Goal: Task Accomplishment & Management: Manage account settings

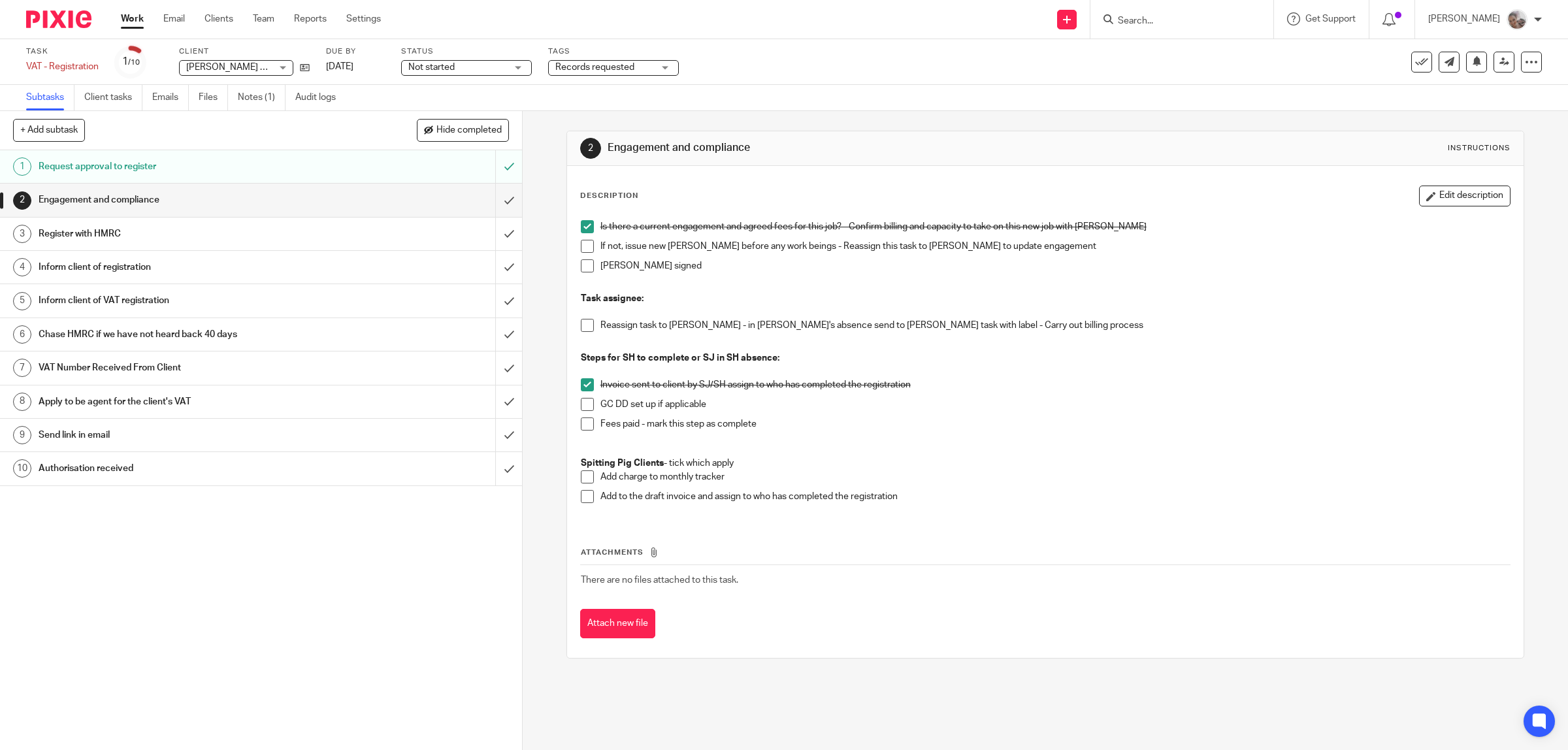
click at [1213, 13] on div at bounding box center [1182, 19] width 183 height 38
click at [1207, 23] on input "Search" at bounding box center [1176, 21] width 118 height 12
type input "lords"
click button "submit" at bounding box center [0, 0] width 0 height 0
click at [1187, 61] on link at bounding box center [1243, 56] width 258 height 30
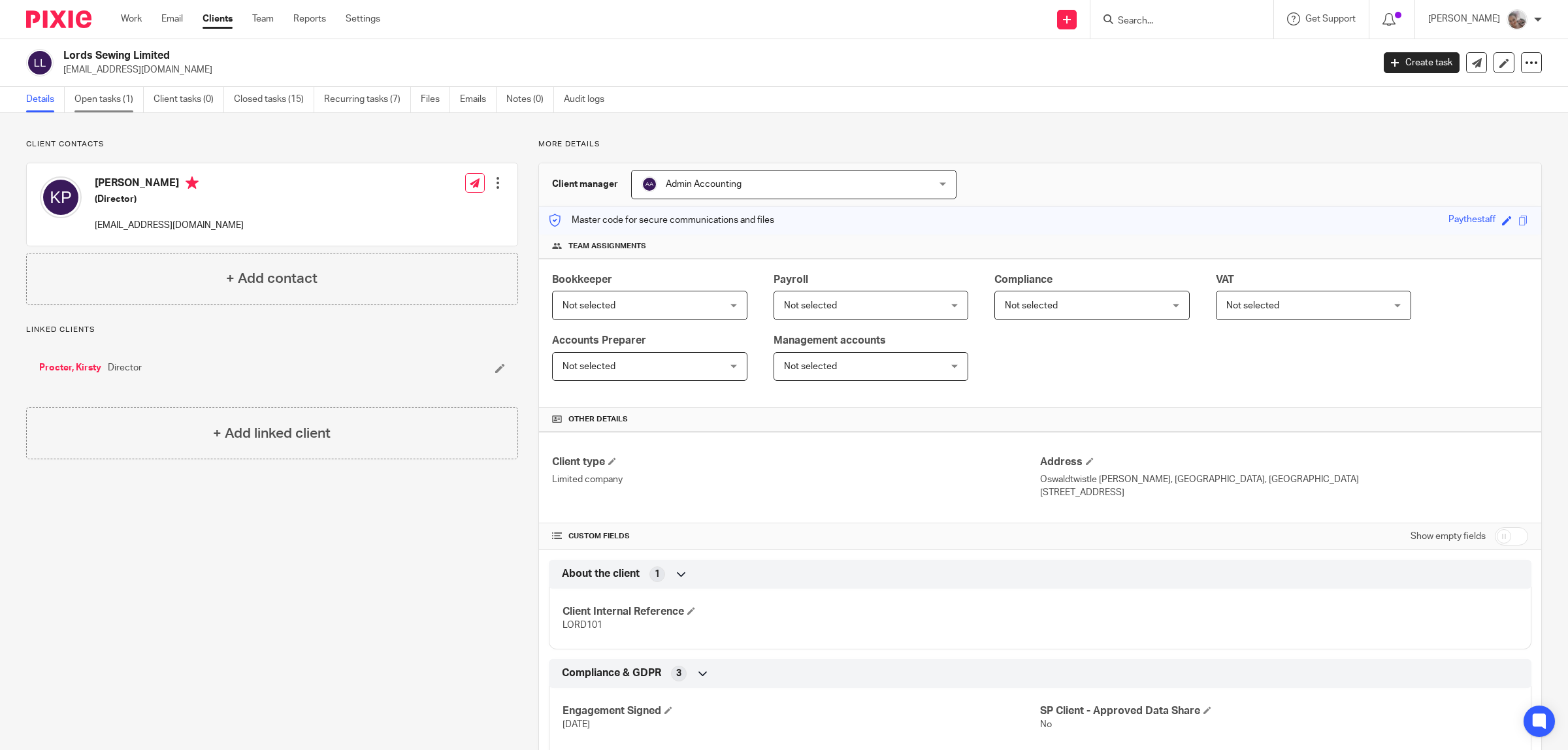
click at [82, 99] on link "Open tasks (1)" at bounding box center [109, 100] width 69 height 26
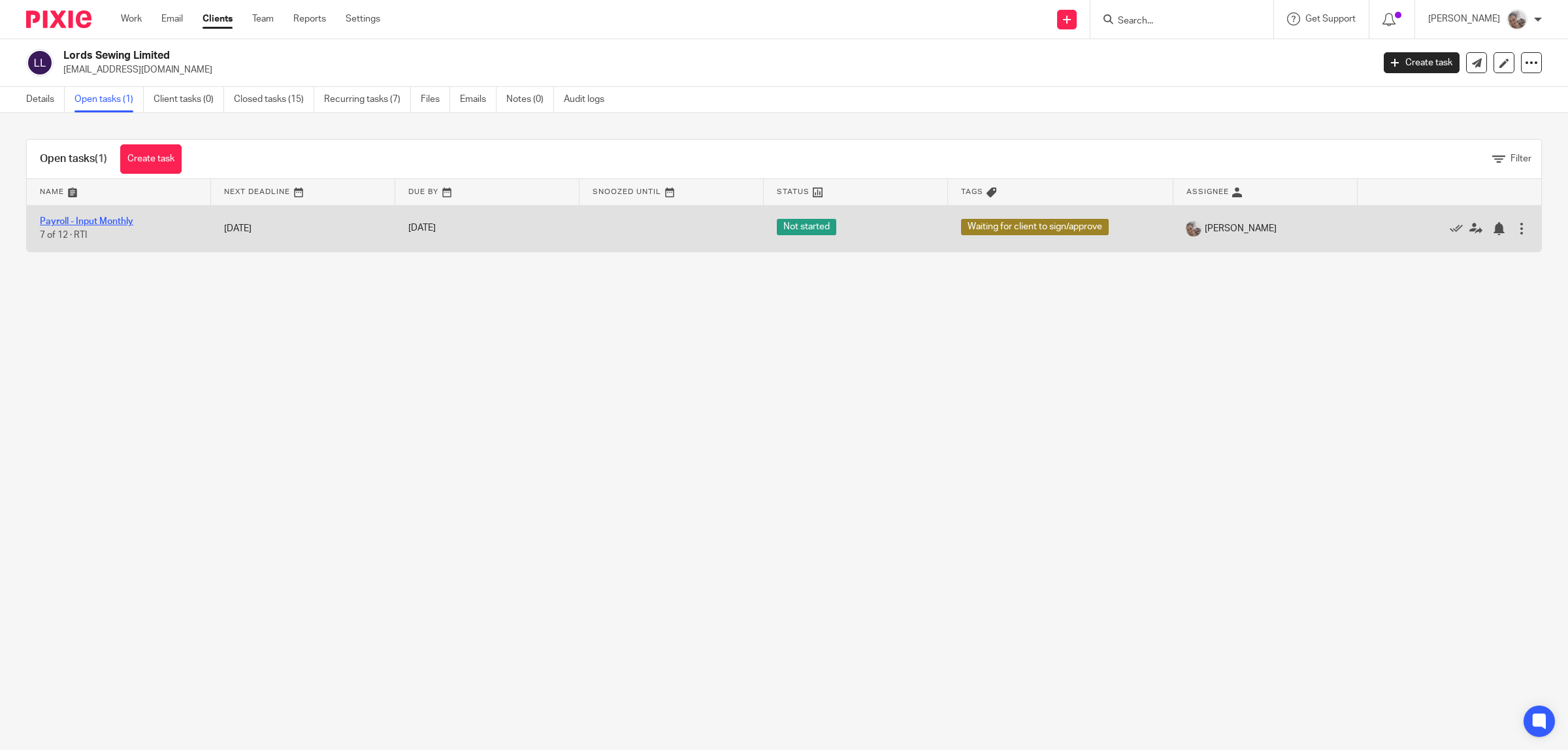
click at [118, 223] on link "Payroll - Input Monthly" at bounding box center [87, 221] width 94 height 9
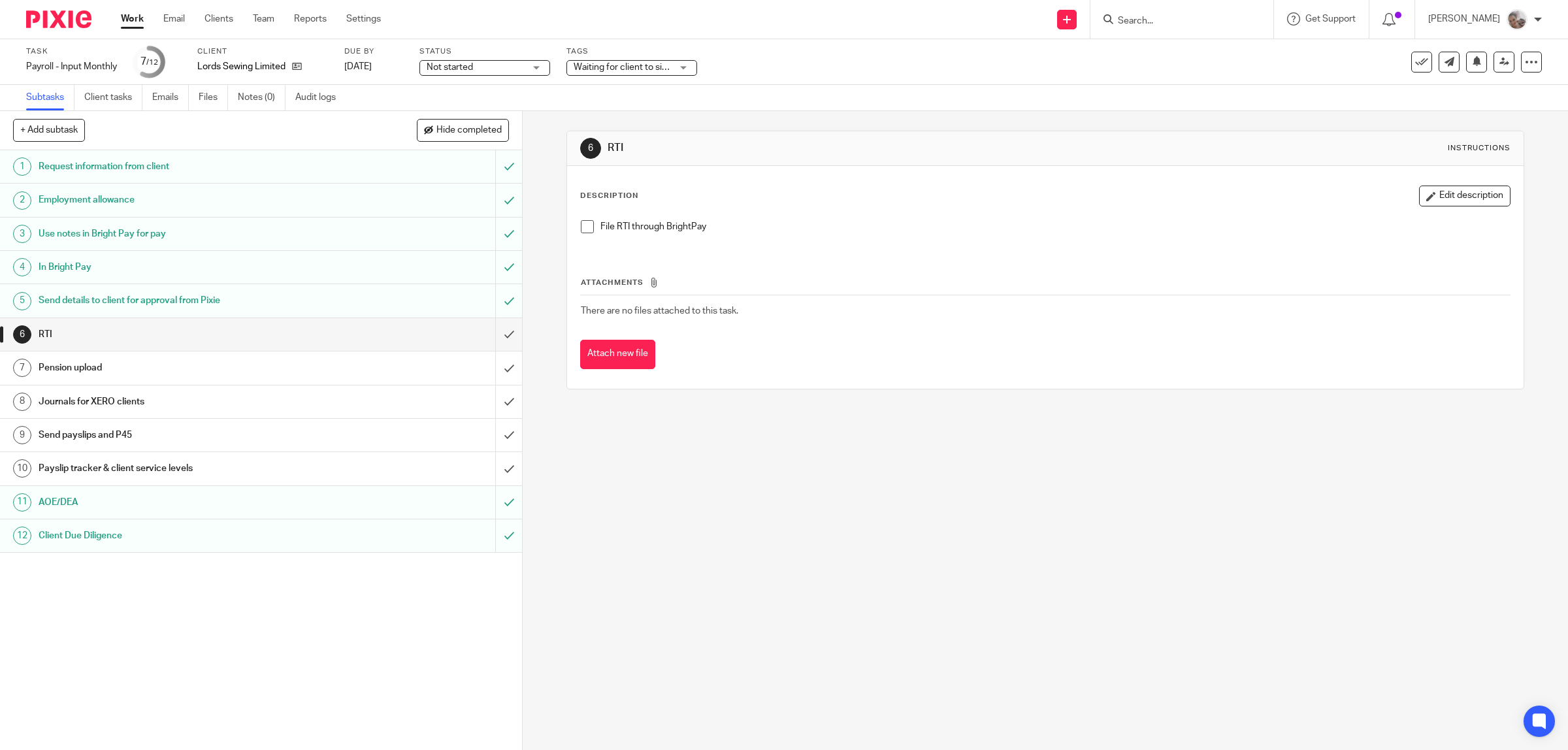
click at [585, 223] on span at bounding box center [587, 226] width 13 height 13
click at [491, 325] on input "submit" at bounding box center [261, 335] width 522 height 33
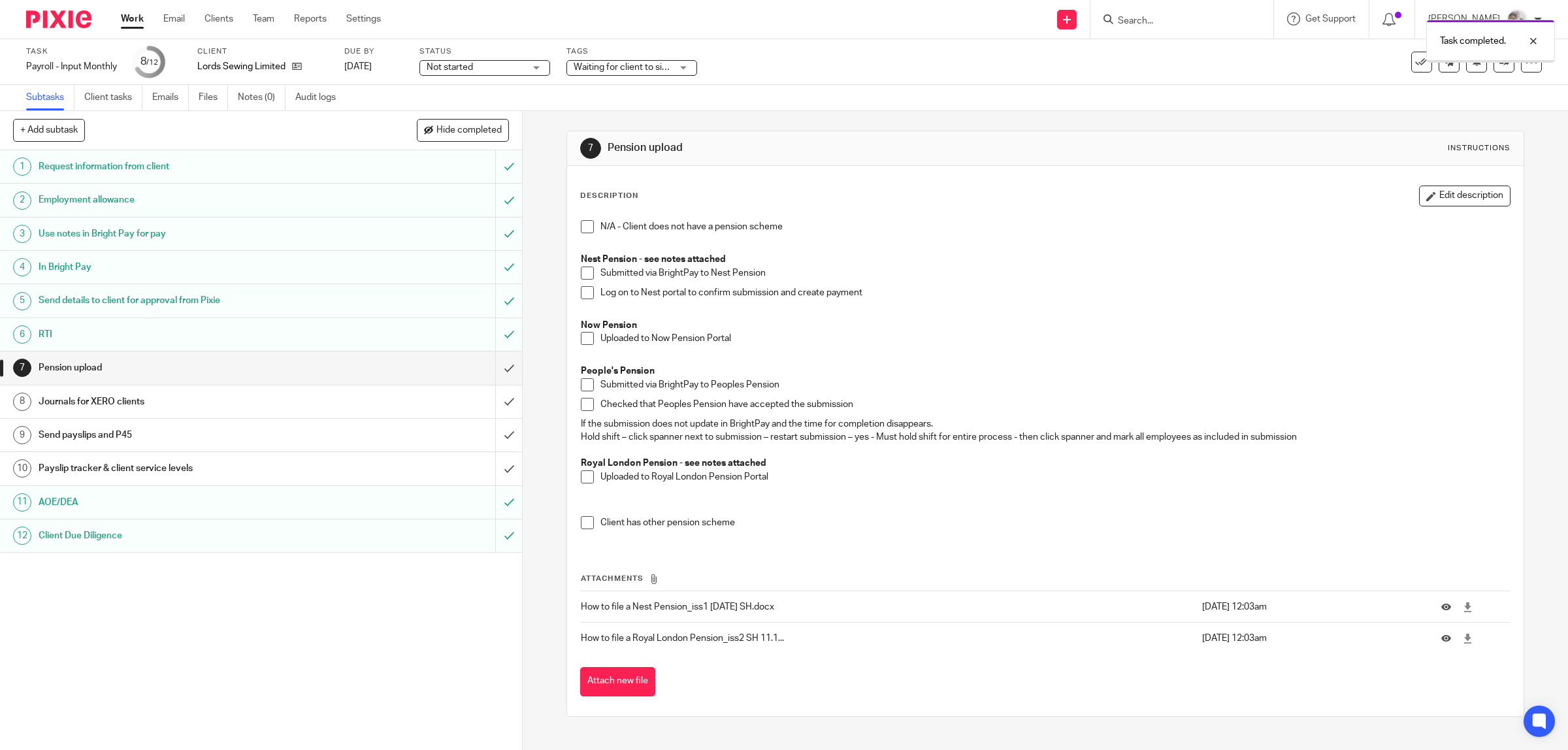
click at [167, 442] on h1 "Send payslips and P45" at bounding box center [186, 435] width 296 height 20
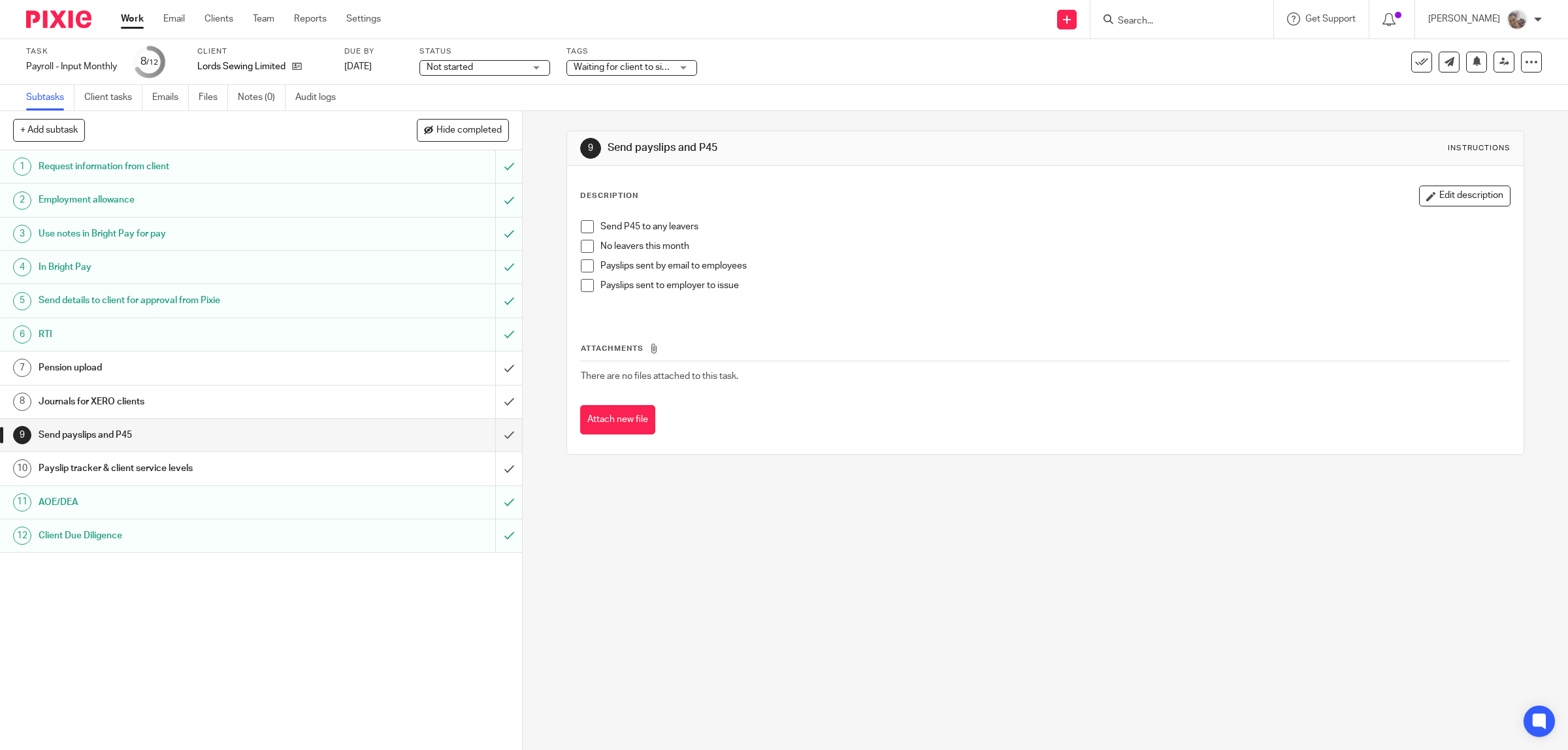
click at [581, 249] on span at bounding box center [587, 246] width 13 height 13
click at [582, 264] on span at bounding box center [587, 266] width 13 height 13
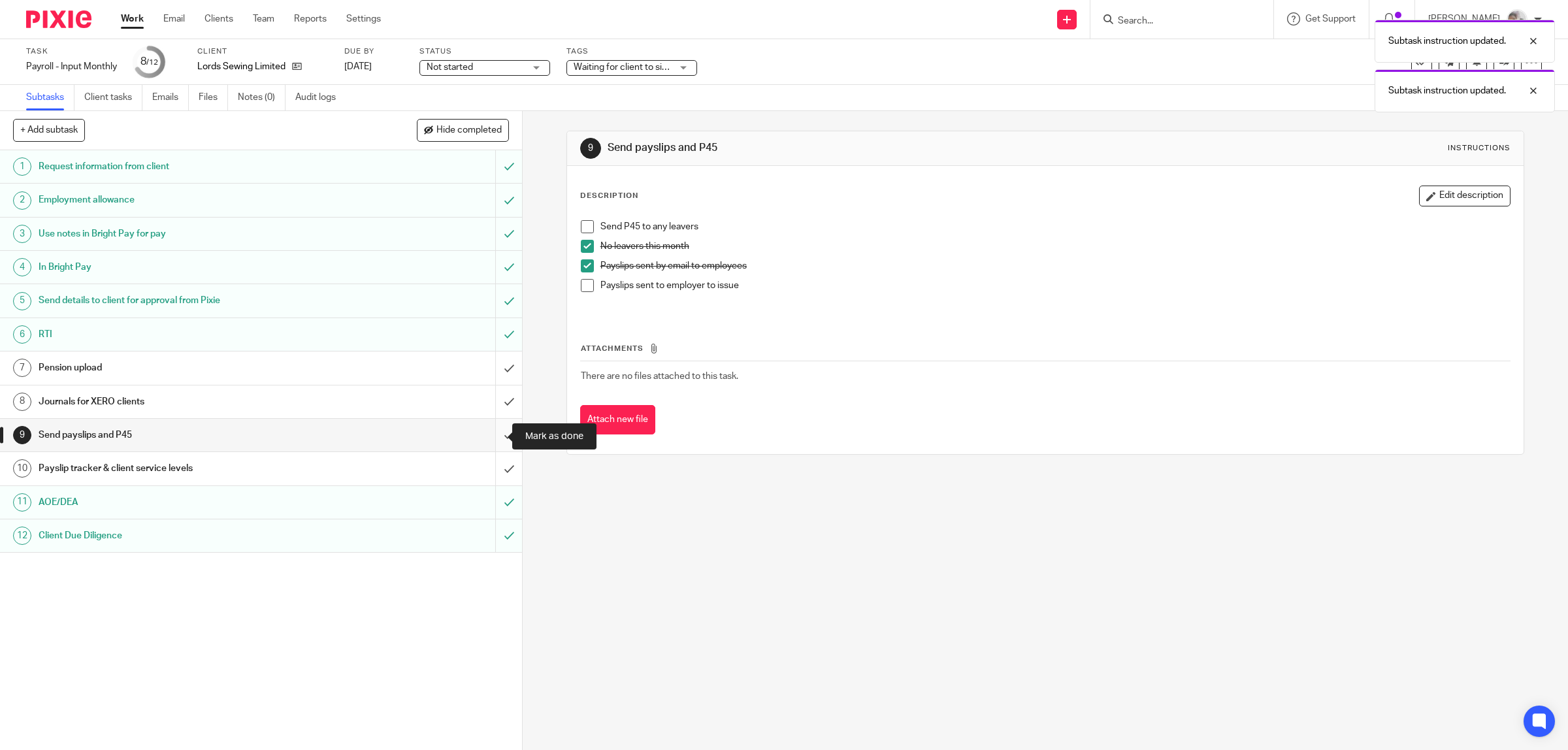
click at [491, 442] on input "submit" at bounding box center [261, 435] width 522 height 33
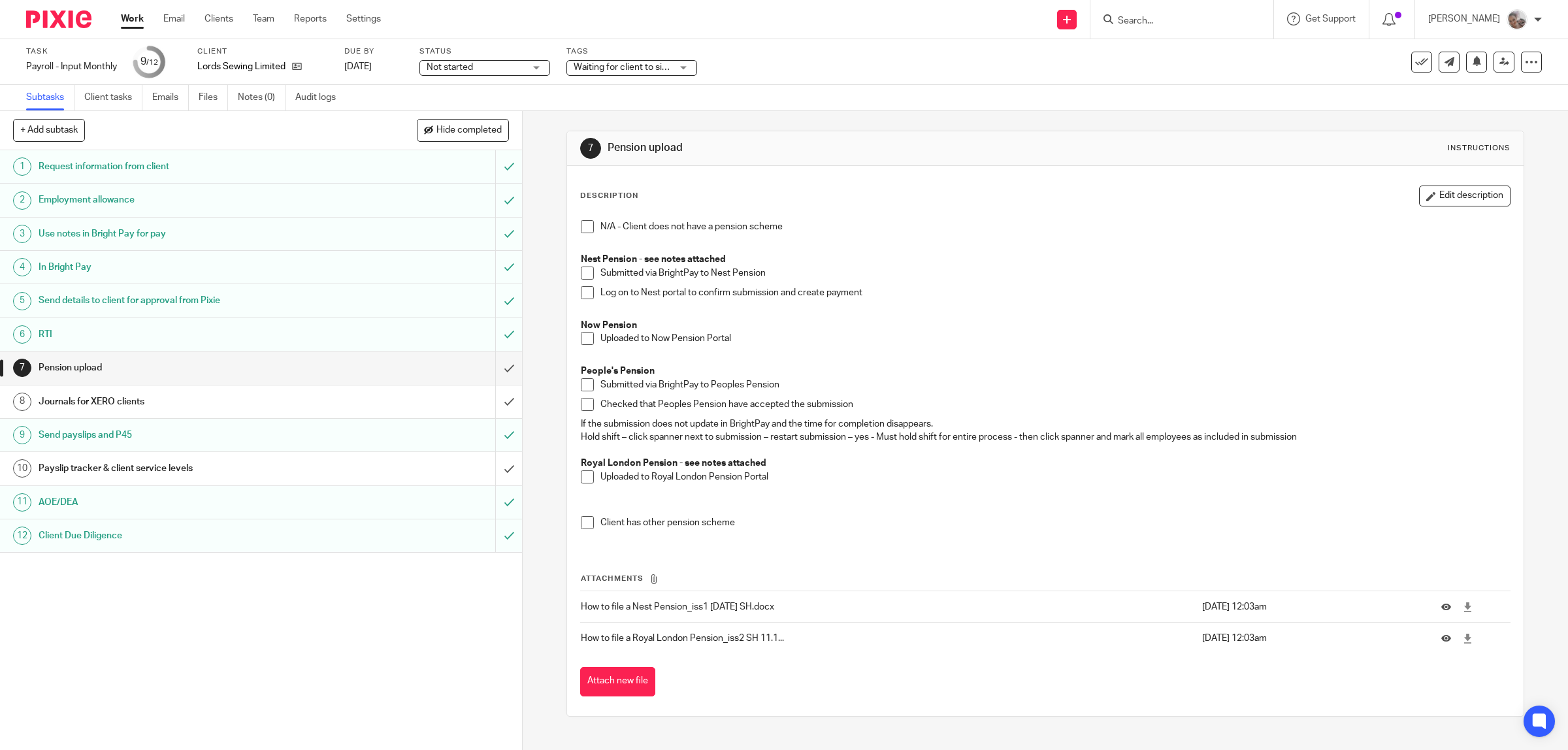
click at [581, 384] on span at bounding box center [587, 384] width 13 height 13
click at [220, 468] on h1 "Payslip tracker & client service levels" at bounding box center [186, 469] width 296 height 20
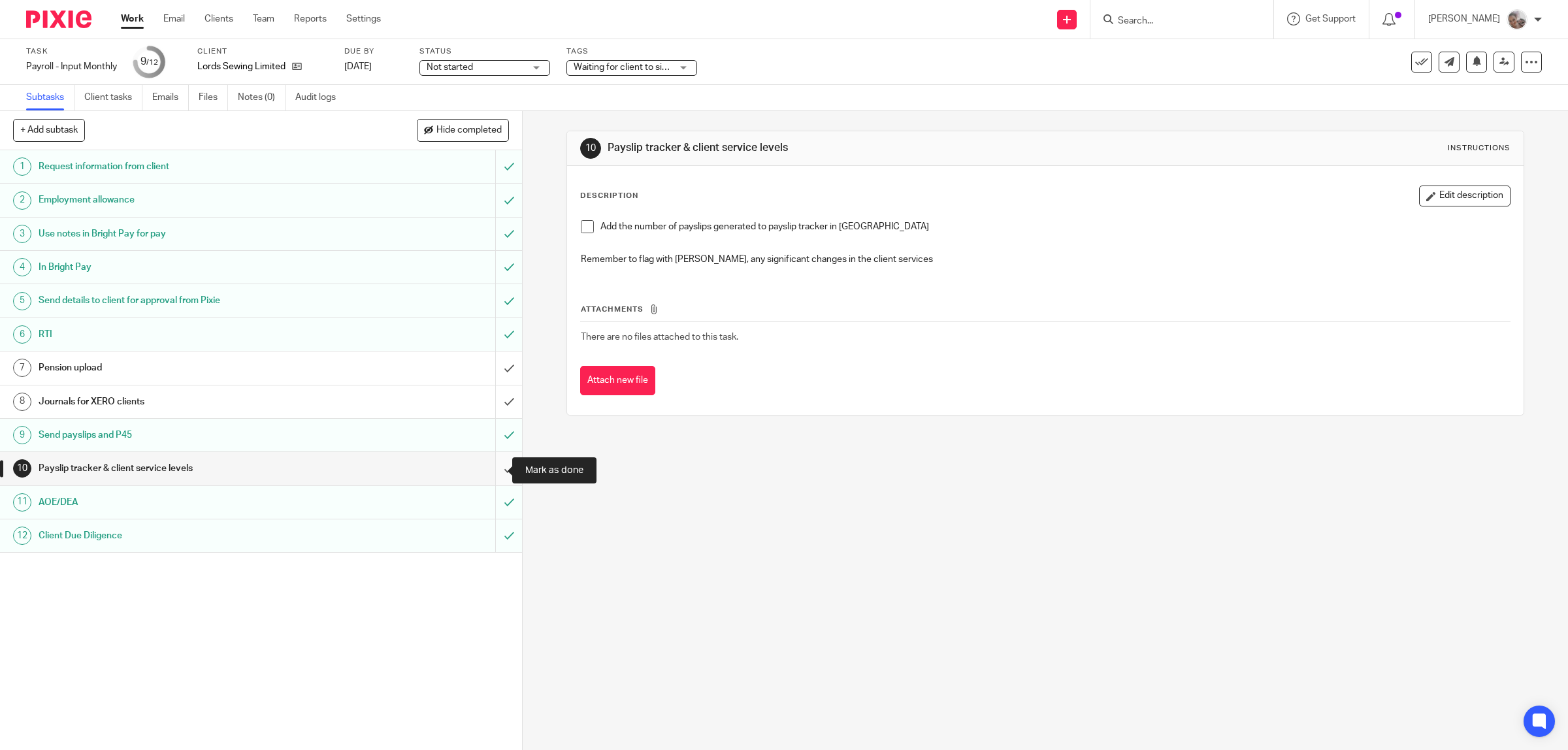
click at [487, 467] on input "submit" at bounding box center [261, 469] width 522 height 33
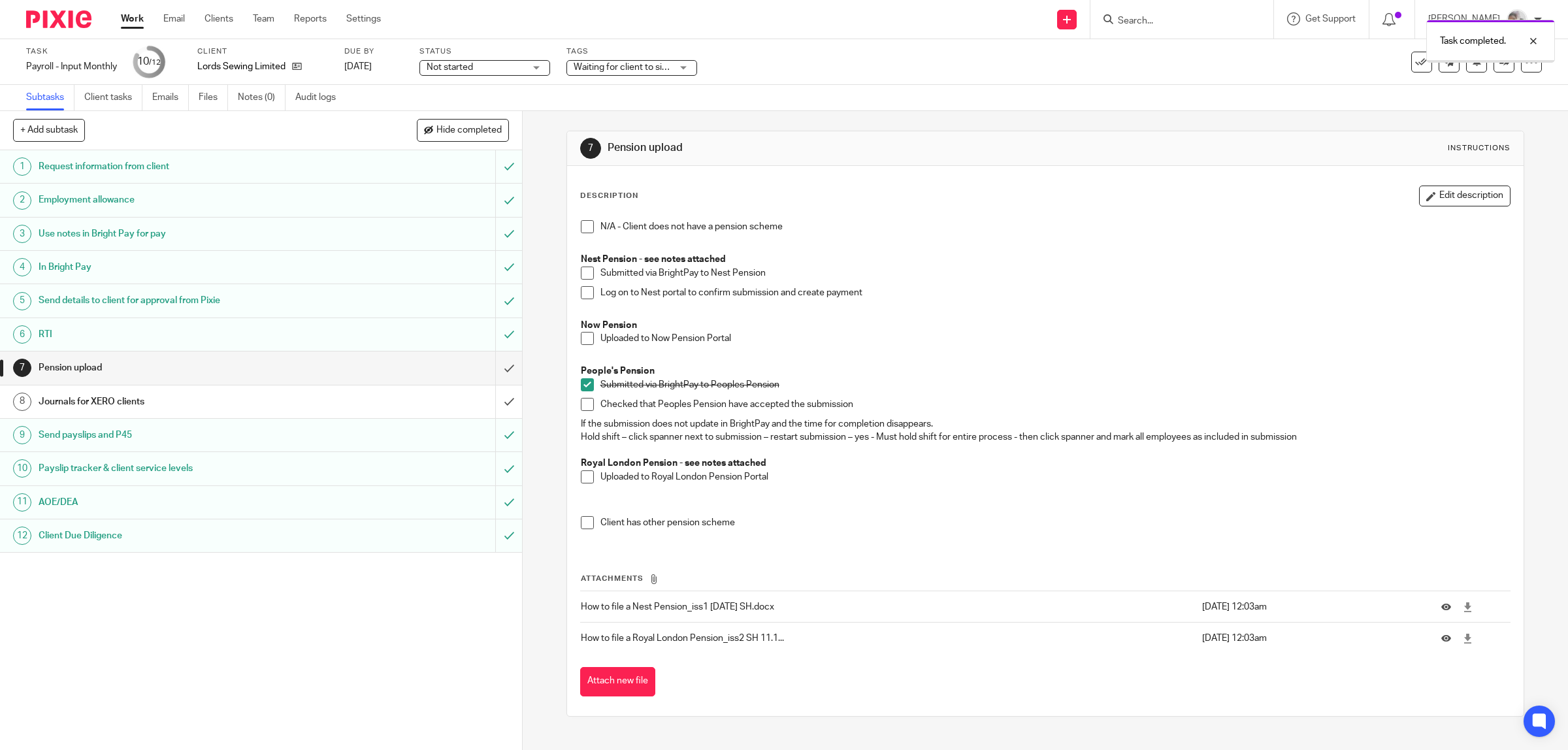
click at [88, 395] on h1 "Journals for XERO clients" at bounding box center [186, 402] width 296 height 20
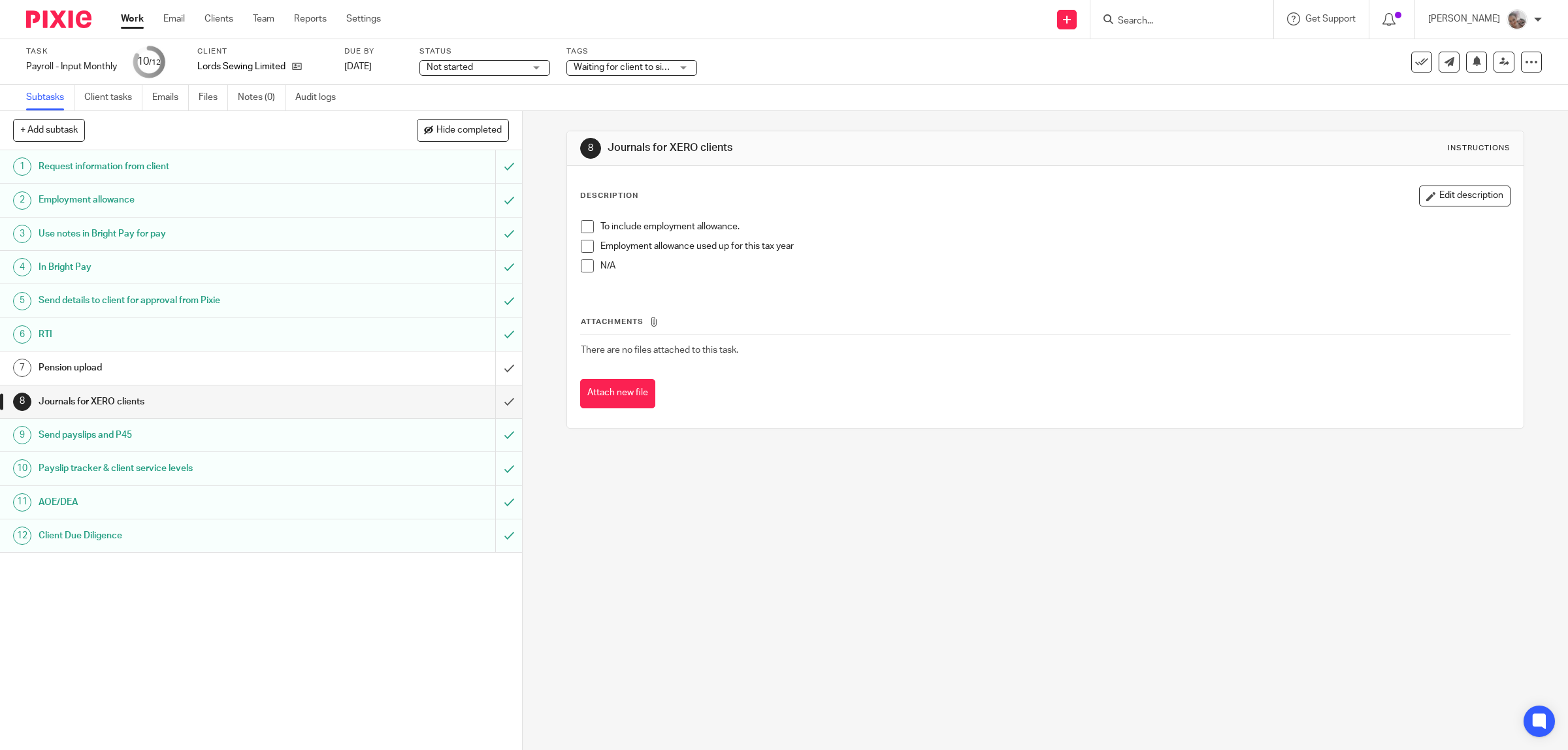
click at [1148, 17] on input "Search" at bounding box center [1176, 21] width 118 height 12
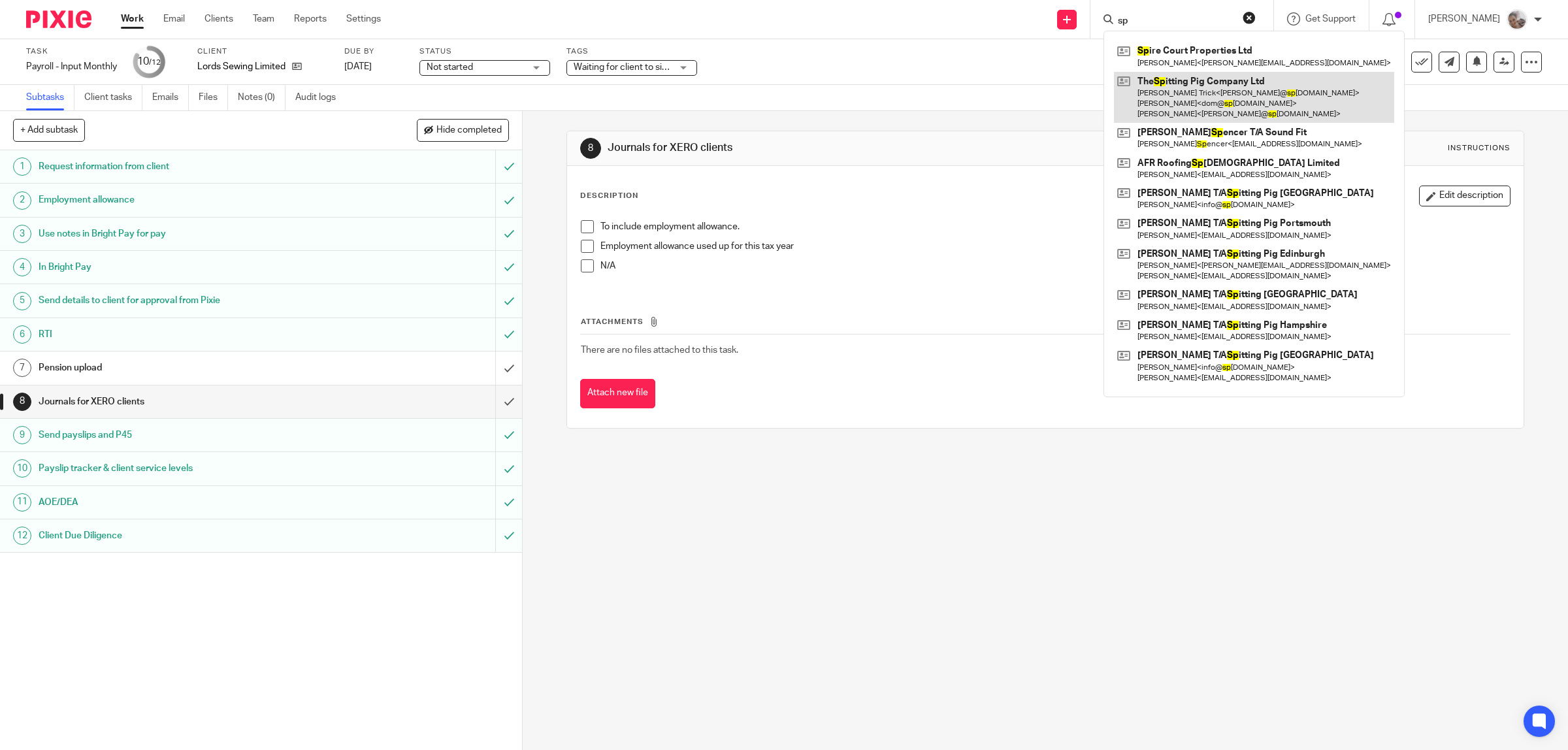
type input "sp"
click at [1240, 83] on link at bounding box center [1254, 97] width 280 height 52
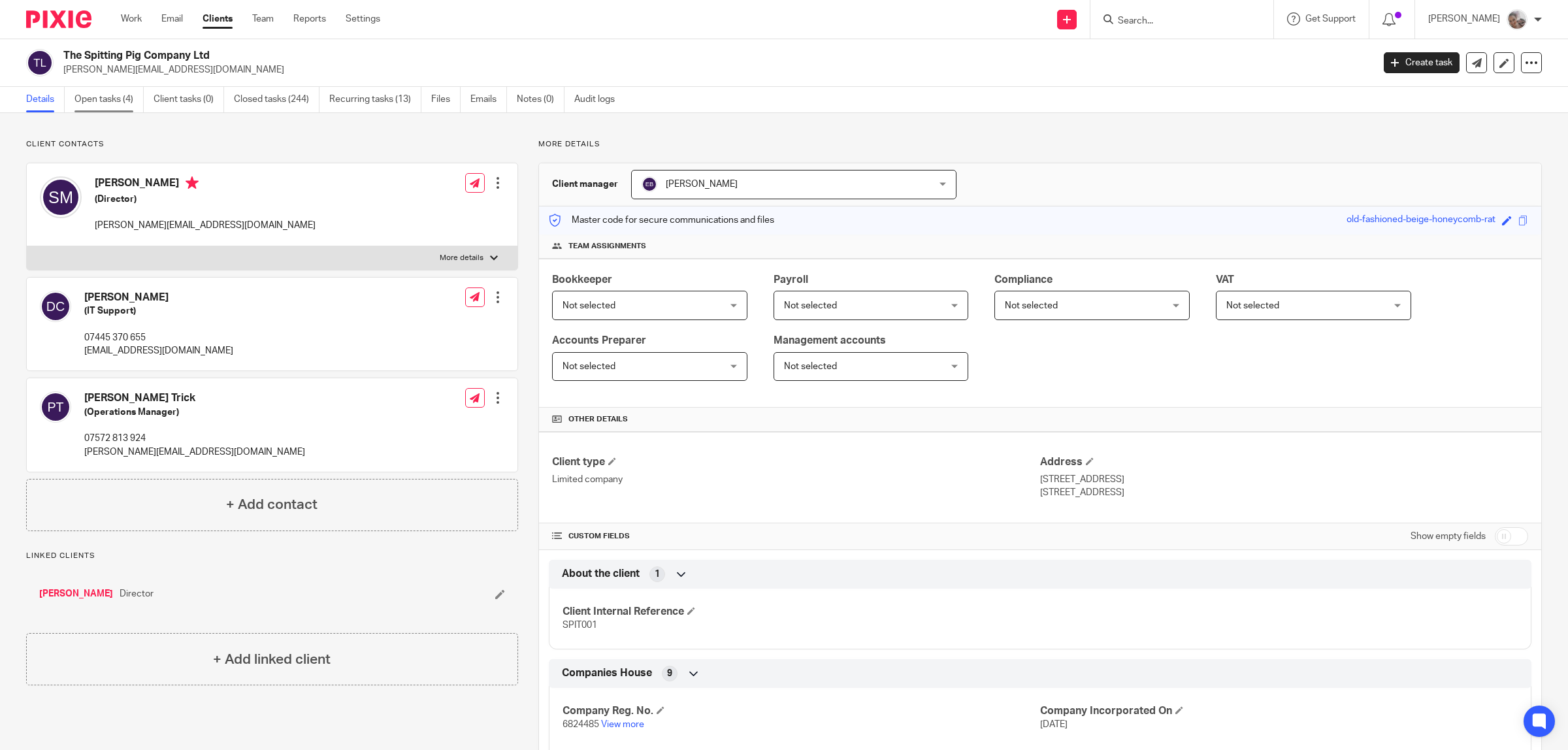
click at [115, 96] on link "Open tasks (4)" at bounding box center [109, 100] width 69 height 26
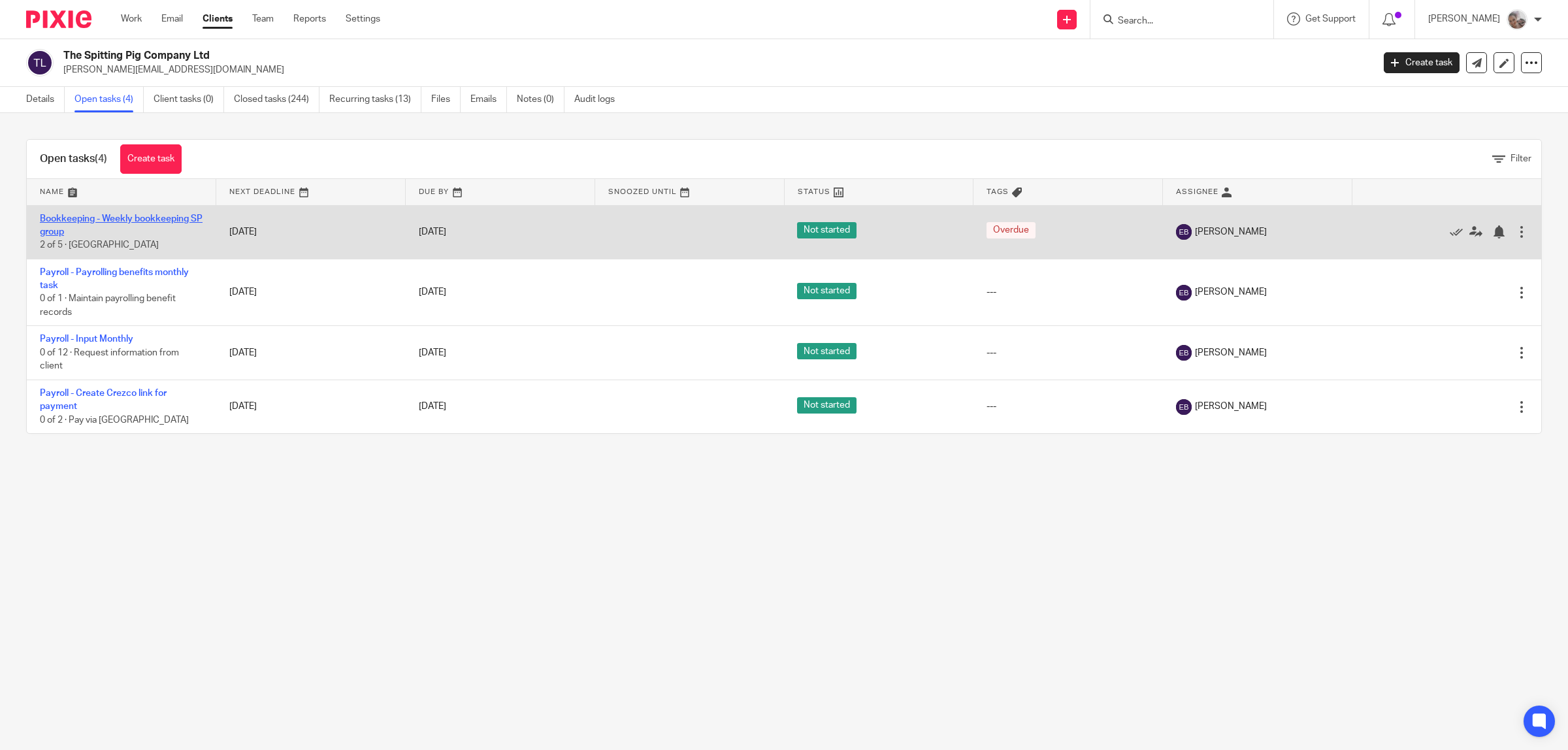
click at [123, 214] on link "Bookkeeping - Weekly bookkeeping SP group" at bounding box center [121, 225] width 162 height 22
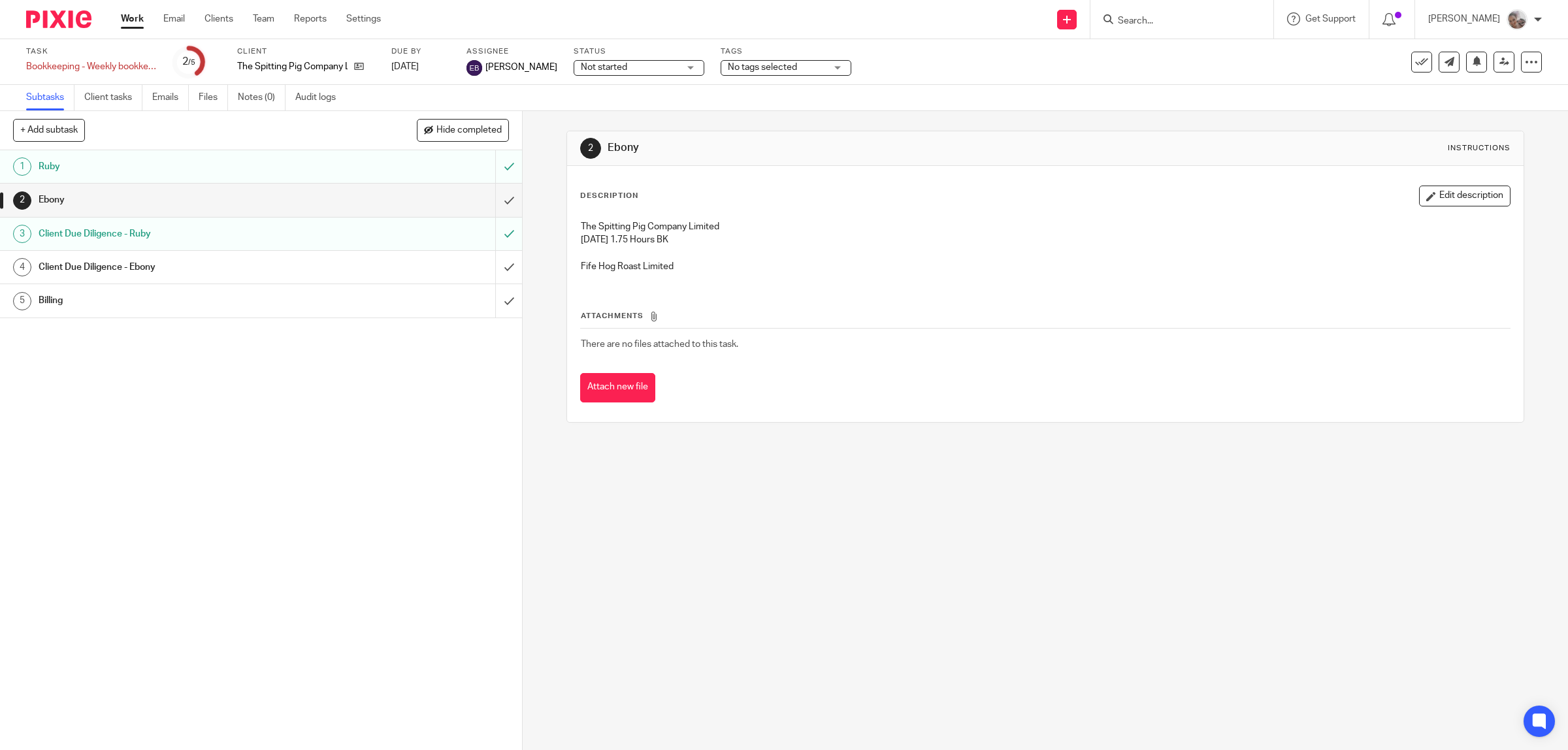
click at [112, 164] on h1 "Ruby" at bounding box center [186, 167] width 296 height 20
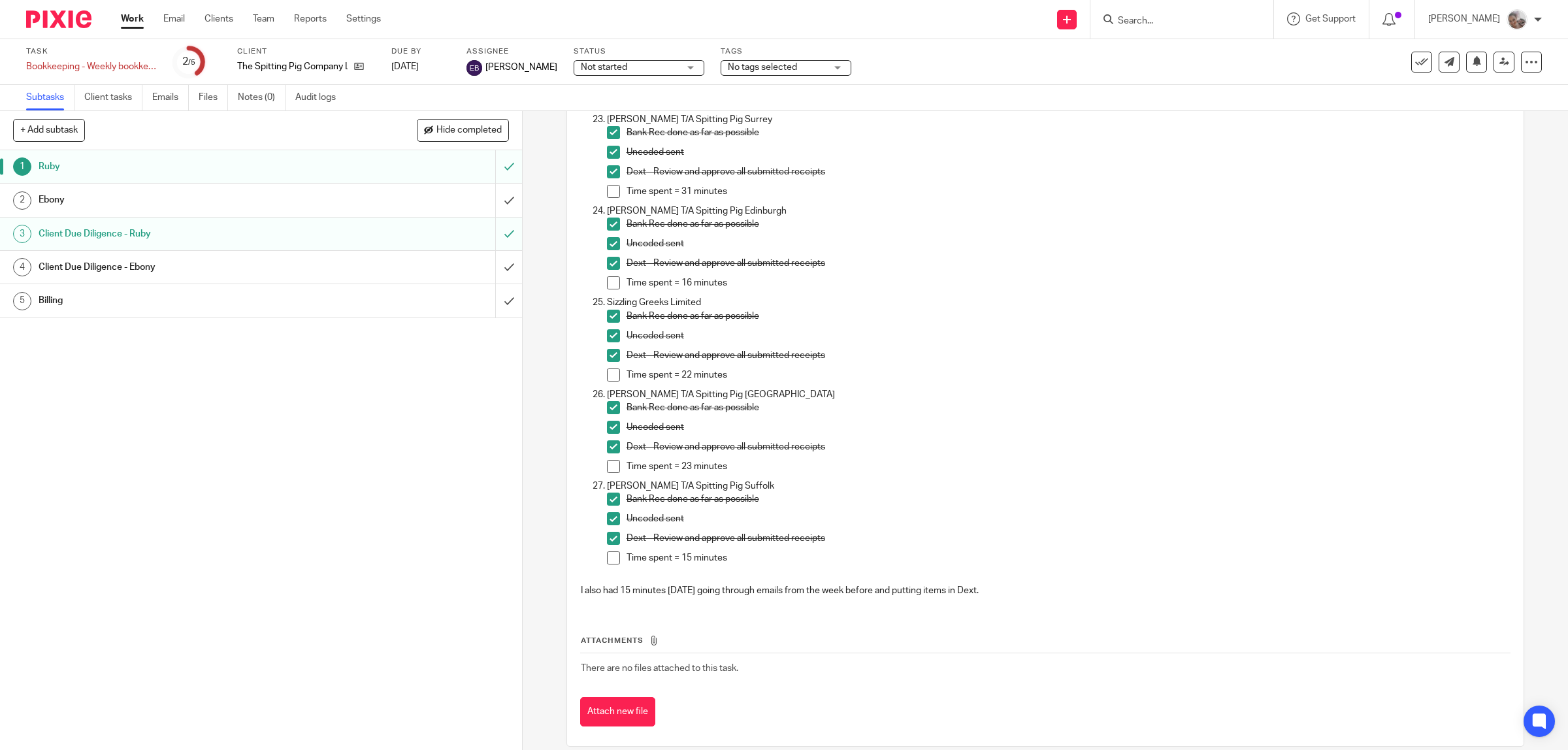
scroll to position [2139, 0]
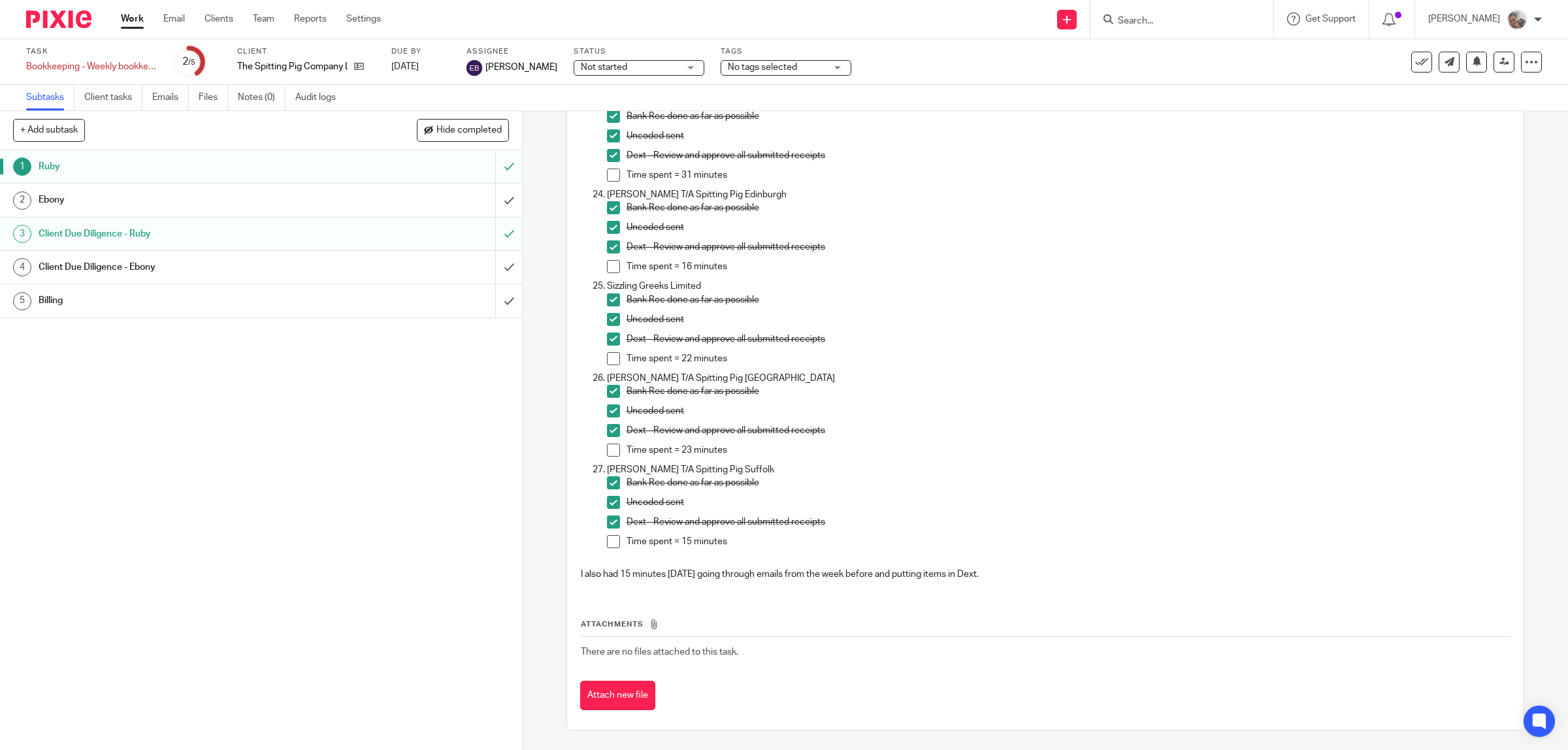
click at [54, 203] on h1 "Ebony" at bounding box center [186, 200] width 296 height 20
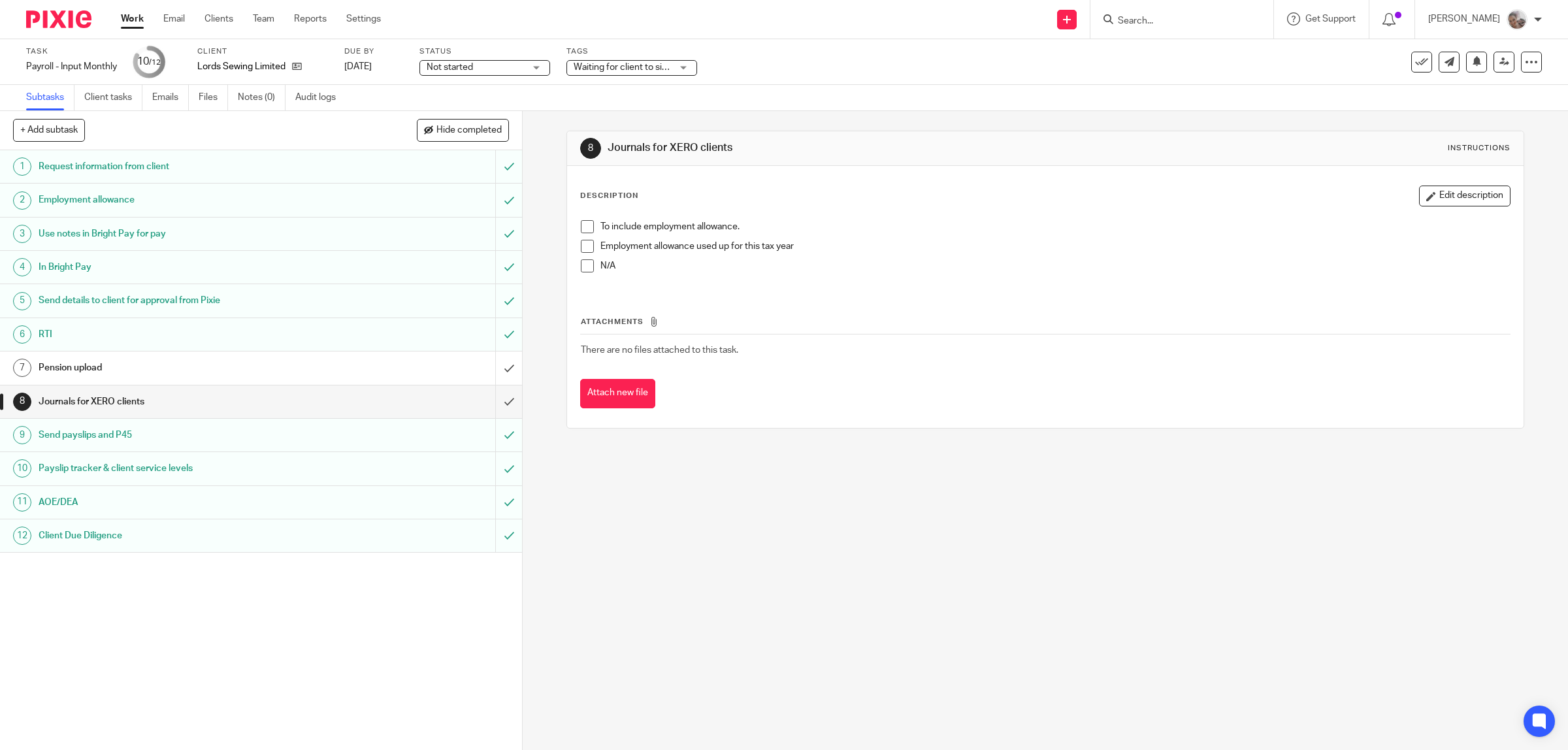
click at [581, 224] on span at bounding box center [587, 226] width 13 height 13
click at [494, 401] on input "submit" at bounding box center [261, 402] width 522 height 33
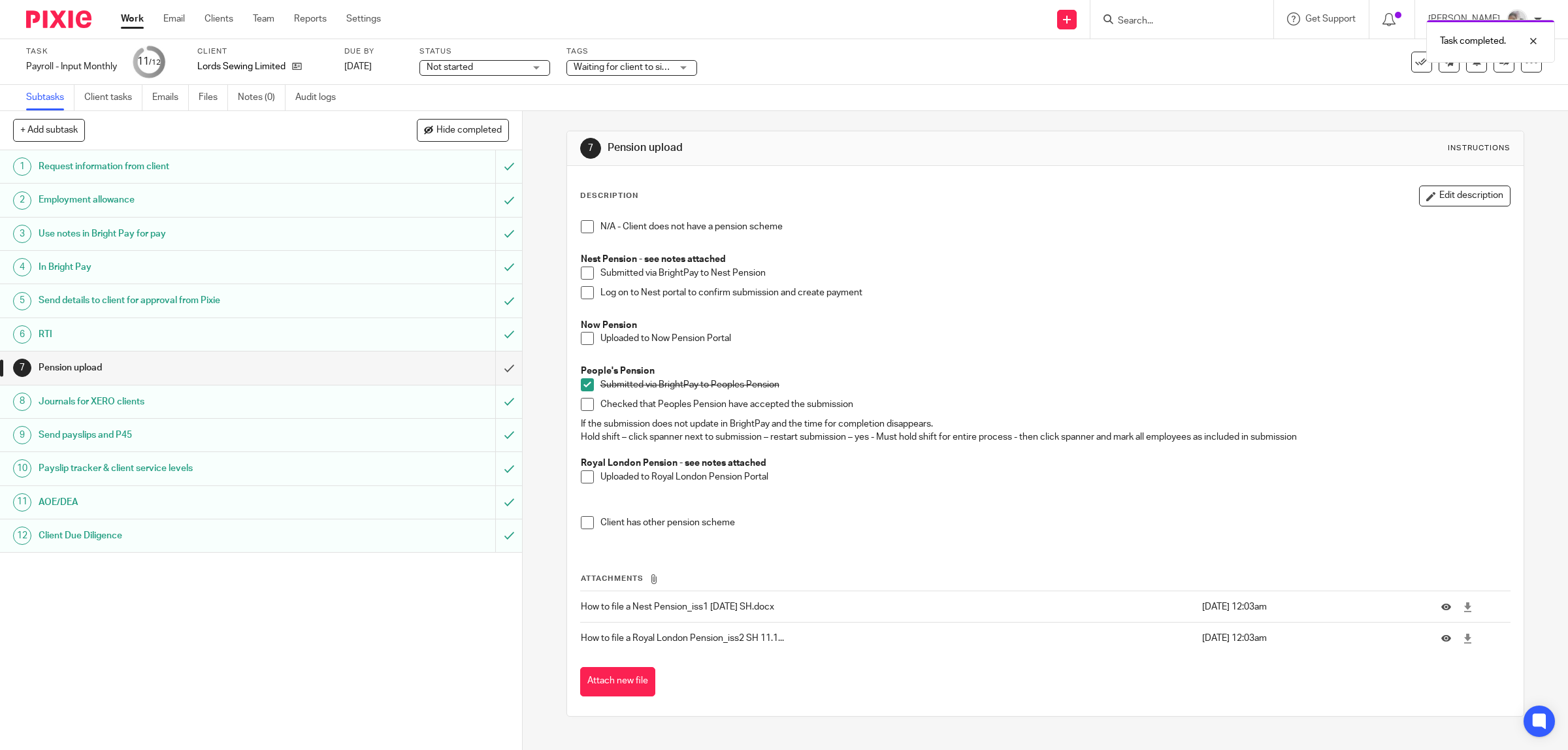
click at [581, 403] on span at bounding box center [587, 404] width 13 height 13
click at [492, 366] on input "submit" at bounding box center [261, 368] width 522 height 33
